Goal: Task Accomplishment & Management: Manage account settings

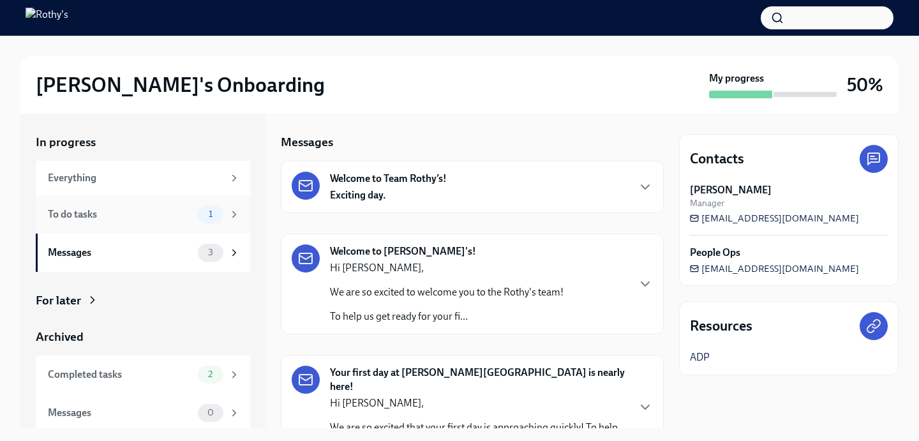
click at [129, 225] on div "To do tasks 1" at bounding box center [143, 214] width 214 height 38
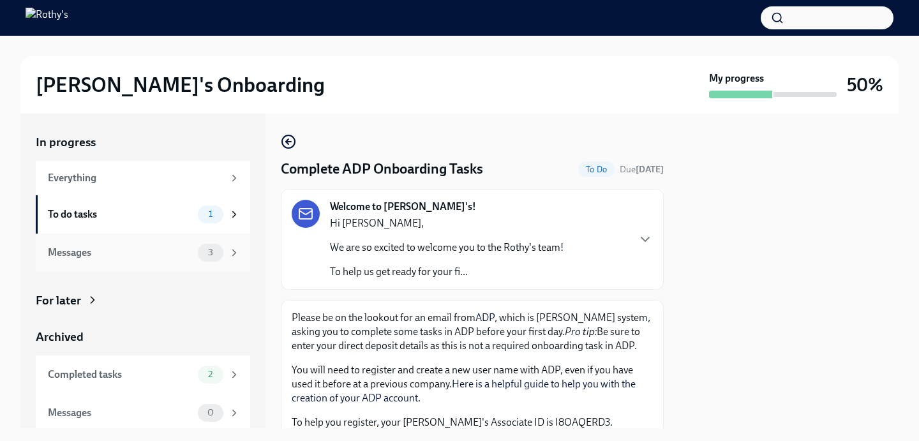
click at [151, 248] on div "Messages" at bounding box center [120, 253] width 145 height 14
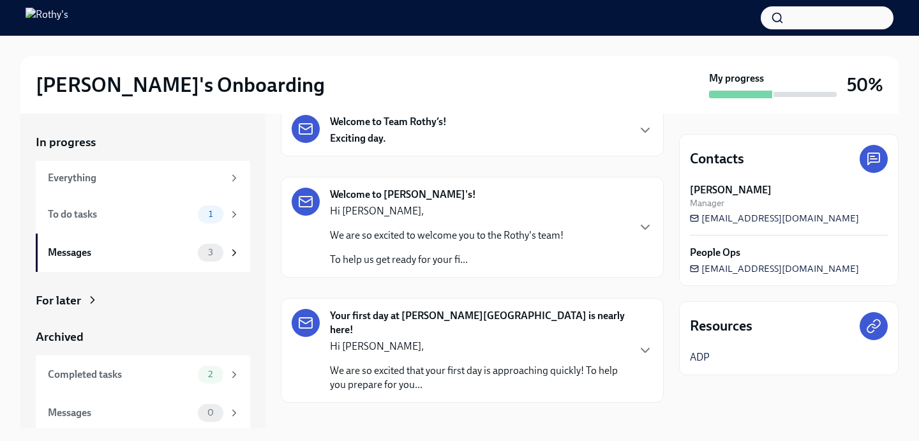
scroll to position [58, 0]
click at [485, 338] on p "Hi [PERSON_NAME]," at bounding box center [478, 345] width 297 height 14
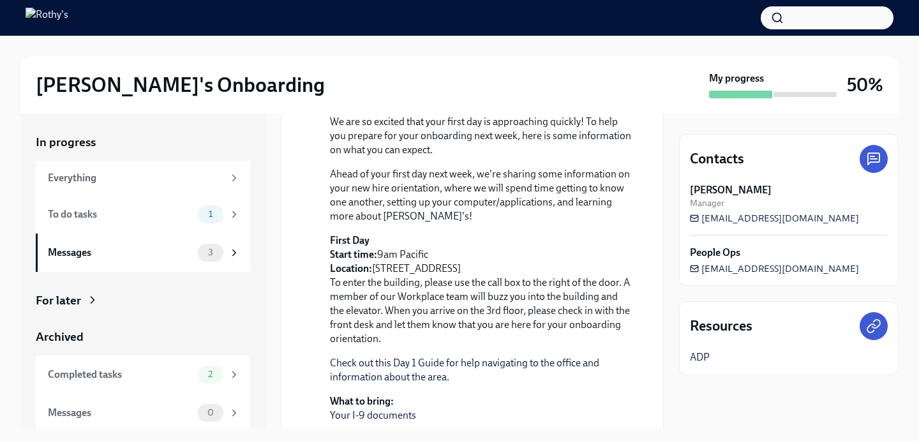
scroll to position [0, 0]
